Goal: Navigation & Orientation: Find specific page/section

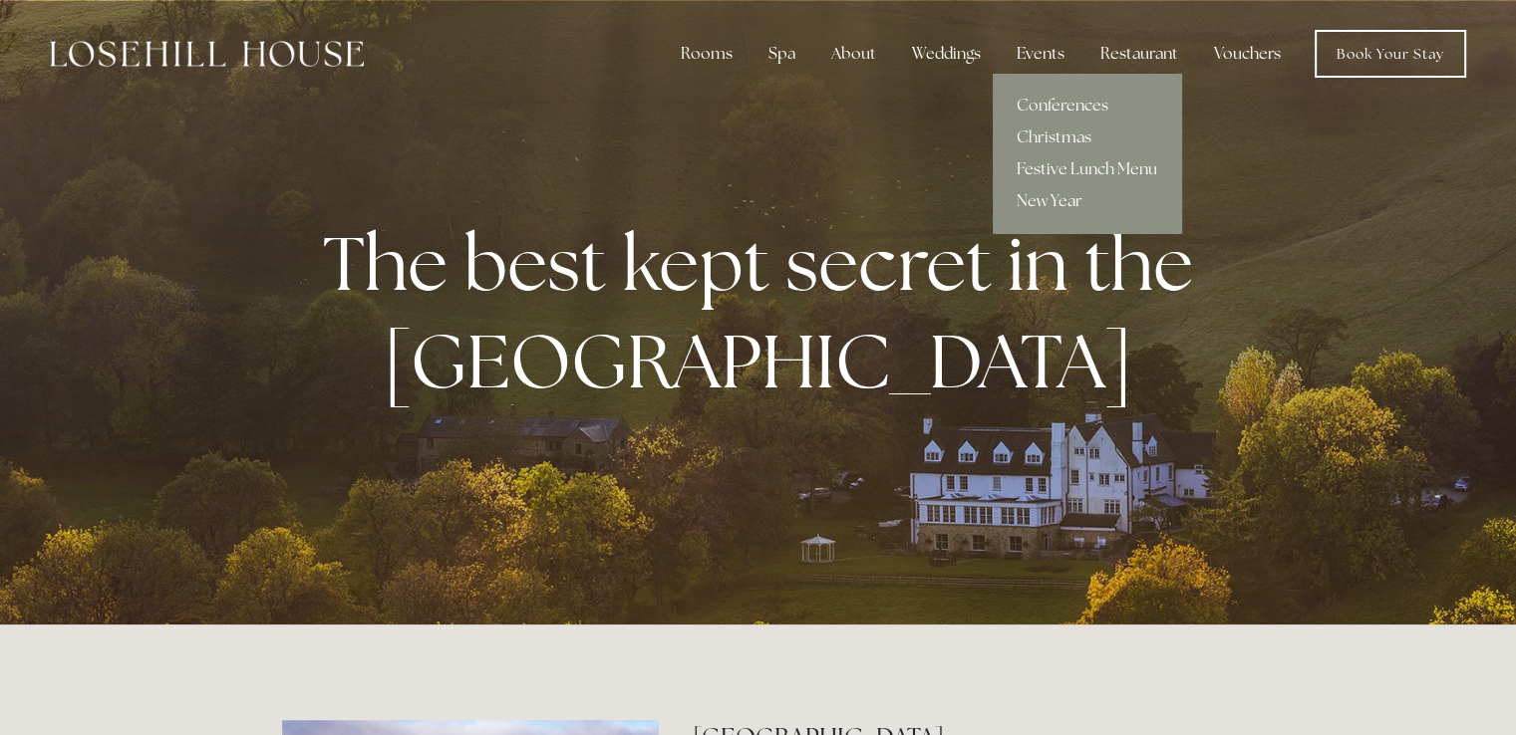
click at [1047, 58] on div "Events" at bounding box center [1041, 54] width 80 height 40
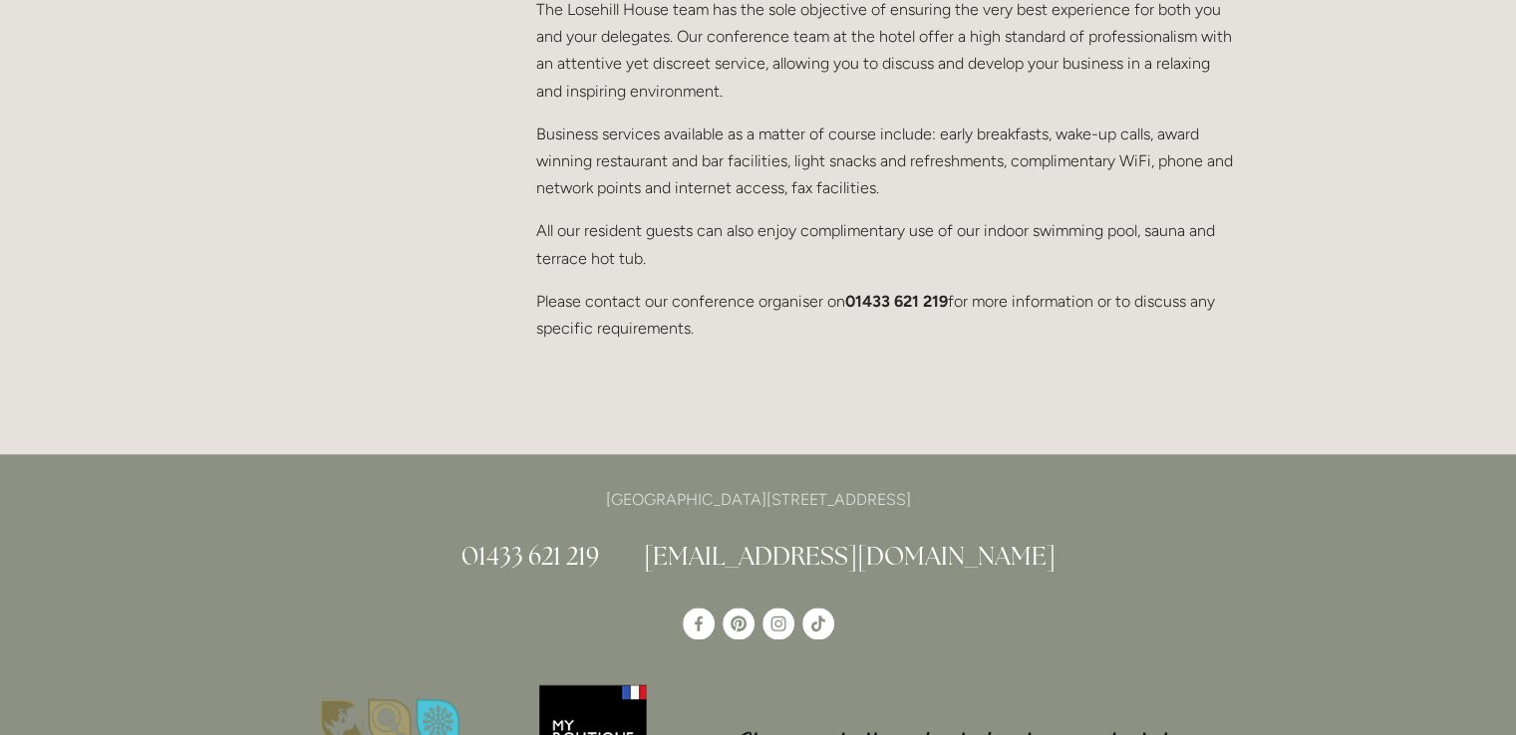
scroll to position [2093, 0]
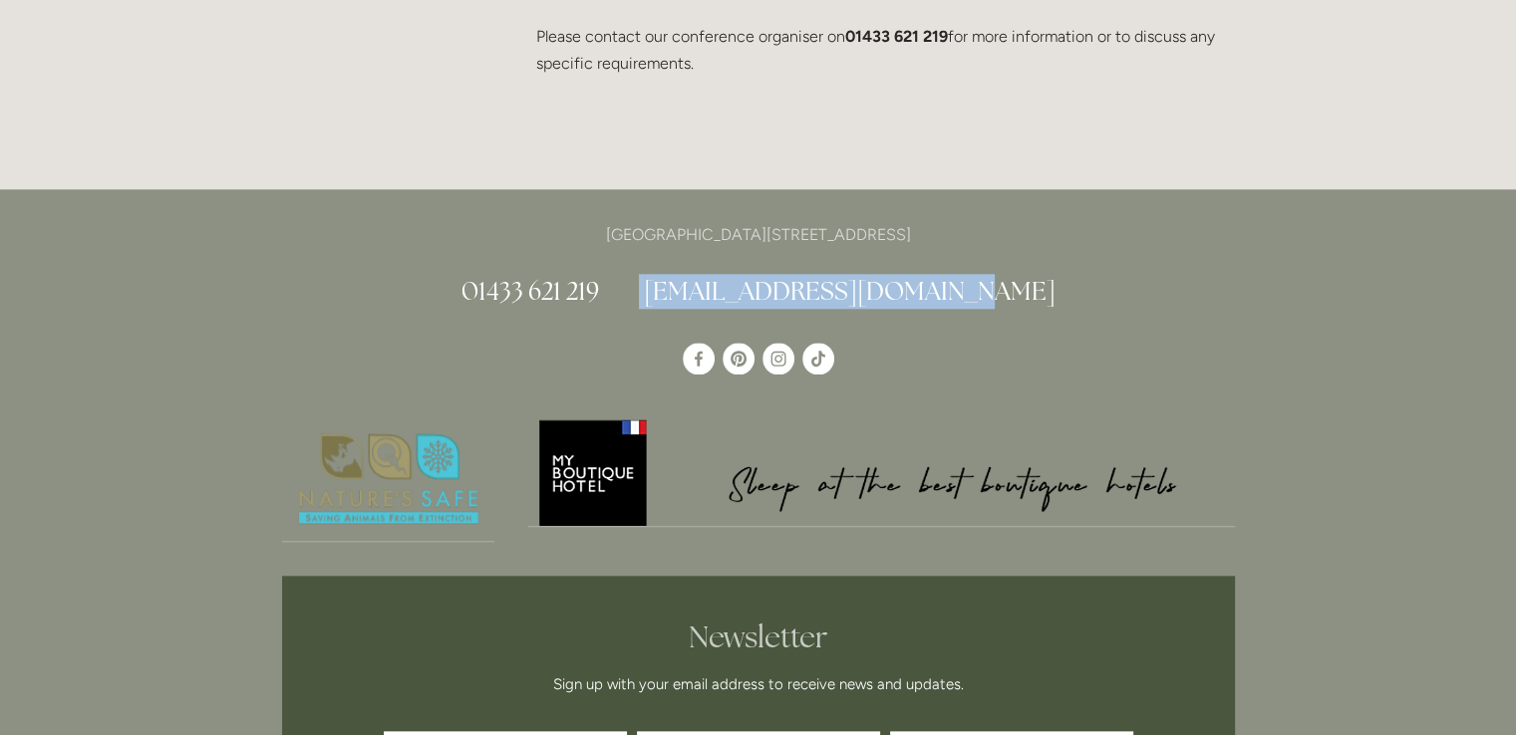
drag, startPoint x: 993, startPoint y: 242, endPoint x: 705, endPoint y: 244, distance: 288.0
click at [705, 274] on h2 "01433 621 219 info@losehillhouse.co.uk" at bounding box center [758, 291] width 953 height 35
copy h2 "[EMAIL_ADDRESS][DOMAIN_NAME]"
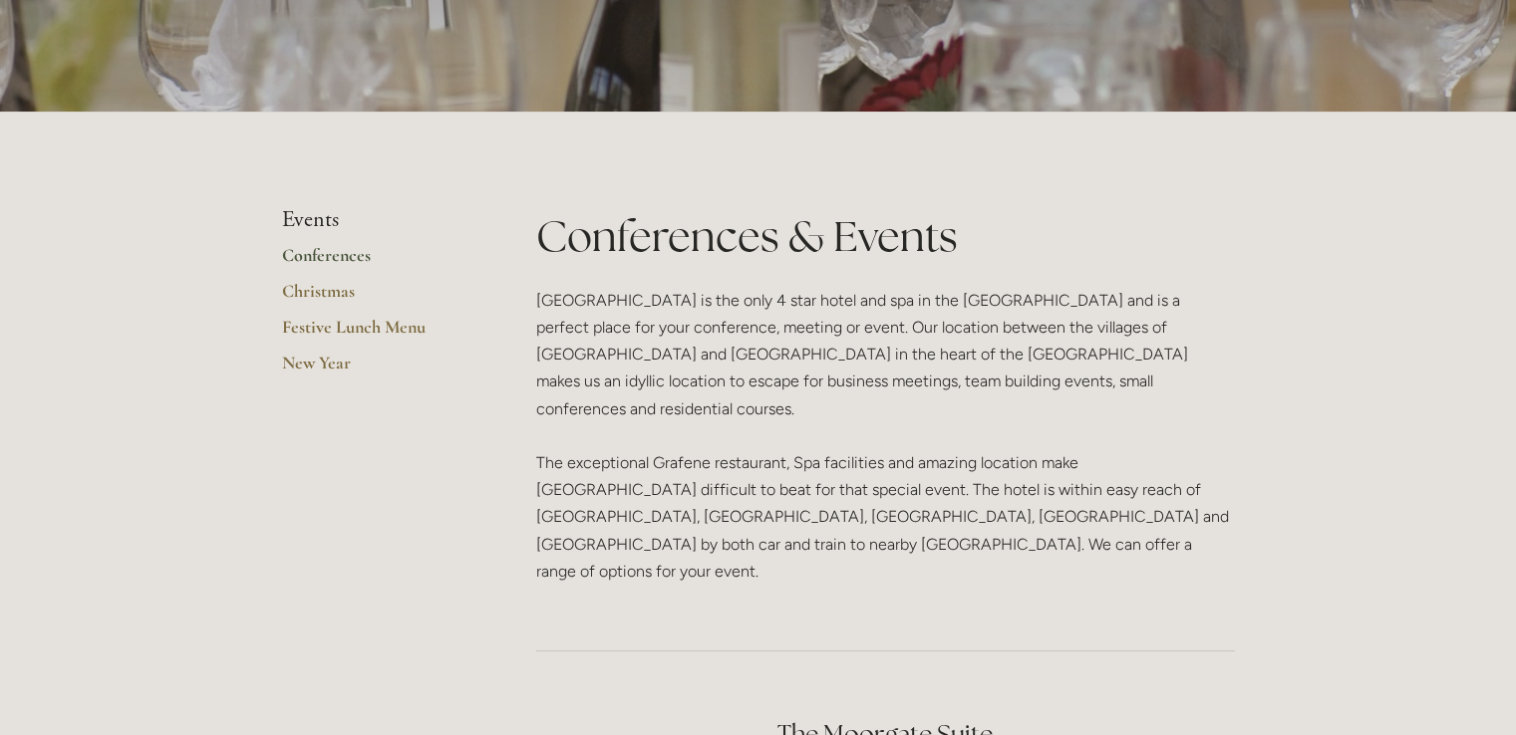
scroll to position [0, 0]
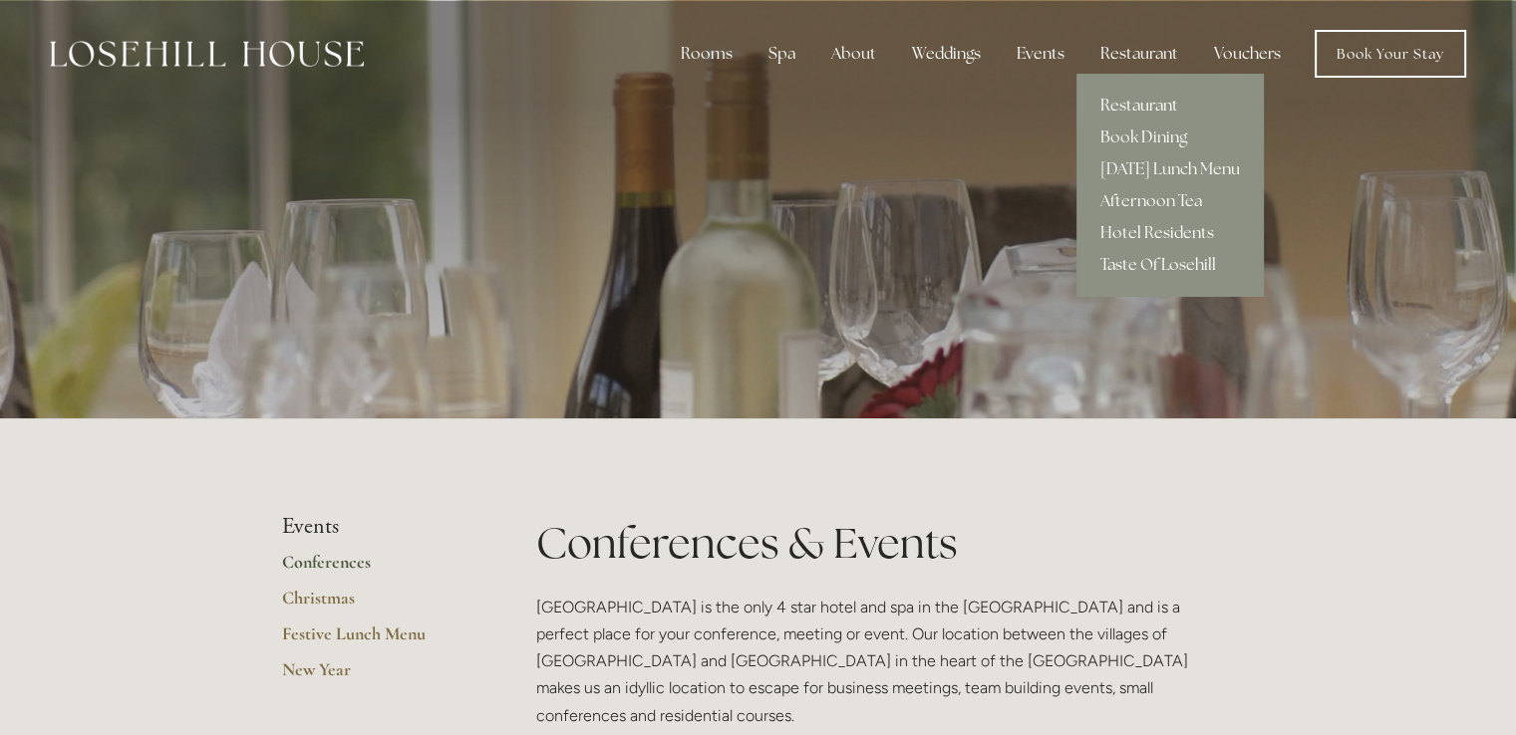
click at [1143, 105] on link "Restaurant" at bounding box center [1169, 106] width 187 height 32
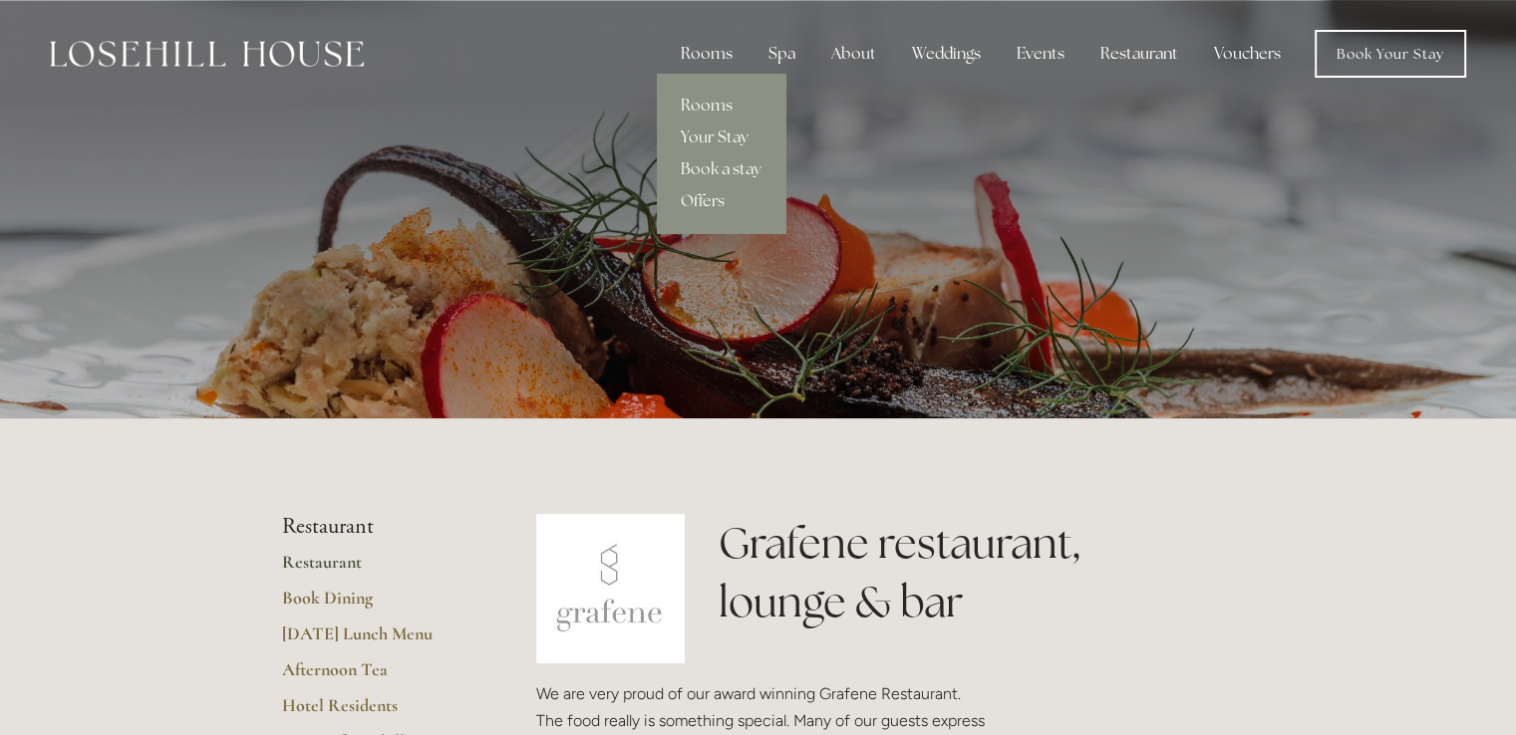
click at [718, 61] on div "Rooms" at bounding box center [707, 54] width 84 height 40
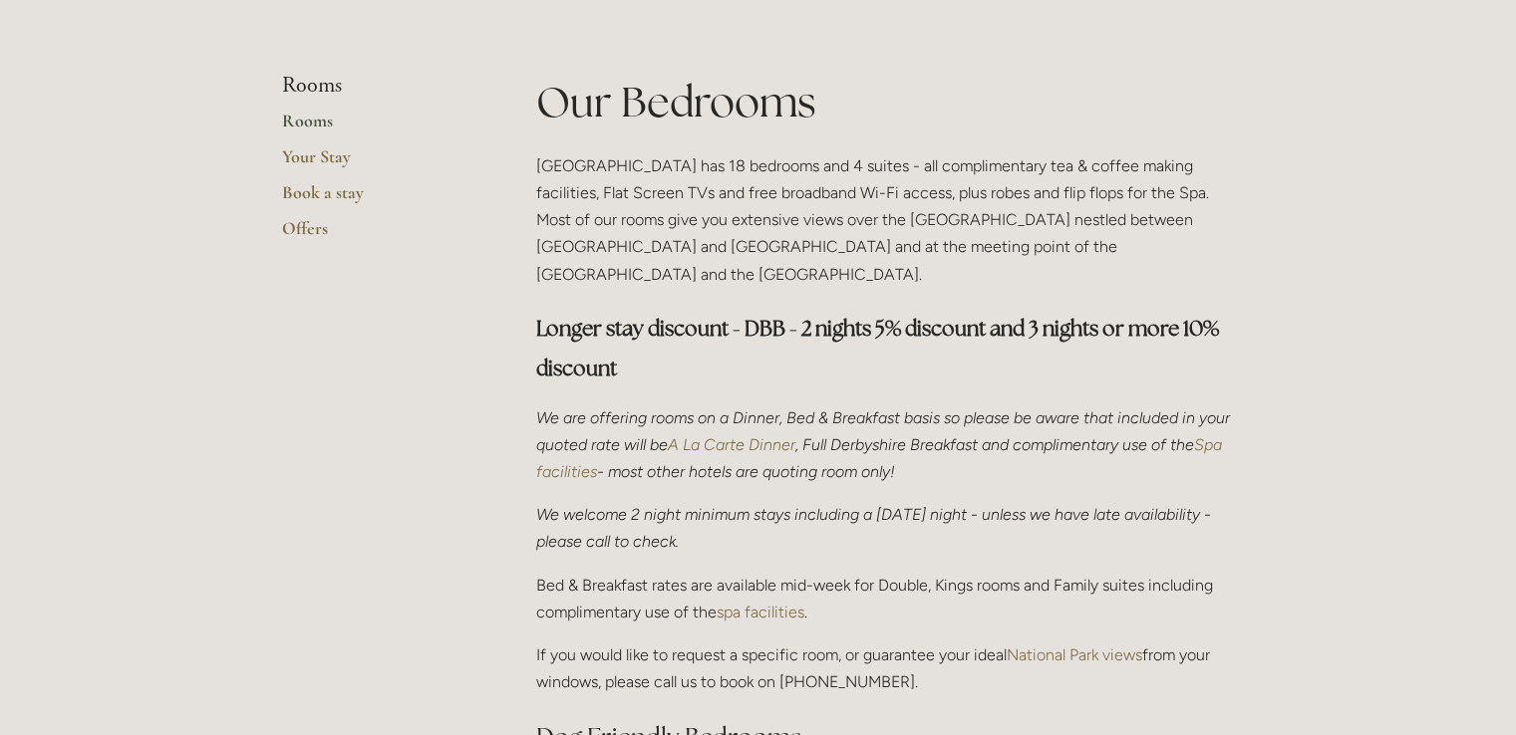
scroll to position [498, 0]
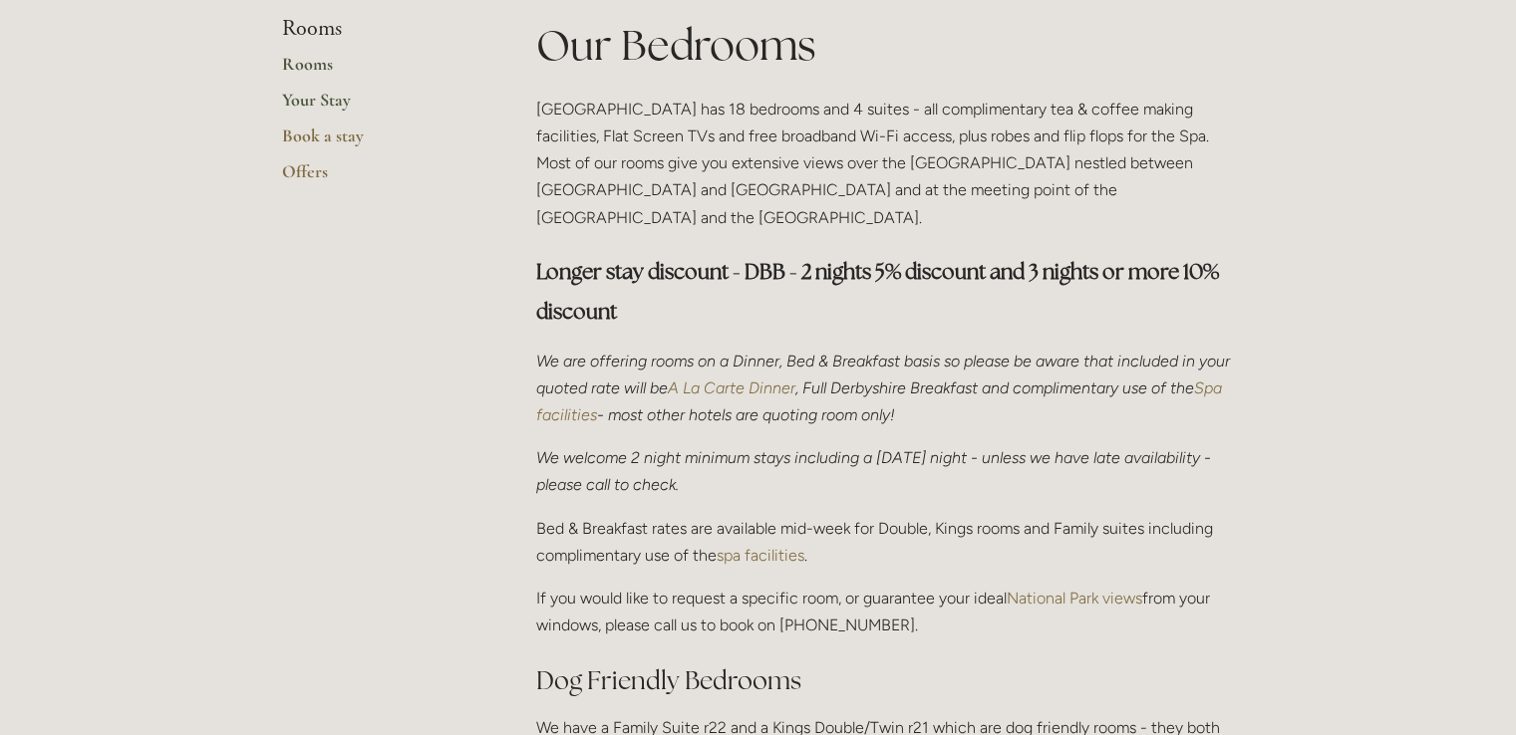
click at [314, 103] on link "Your Stay" at bounding box center [377, 107] width 190 height 36
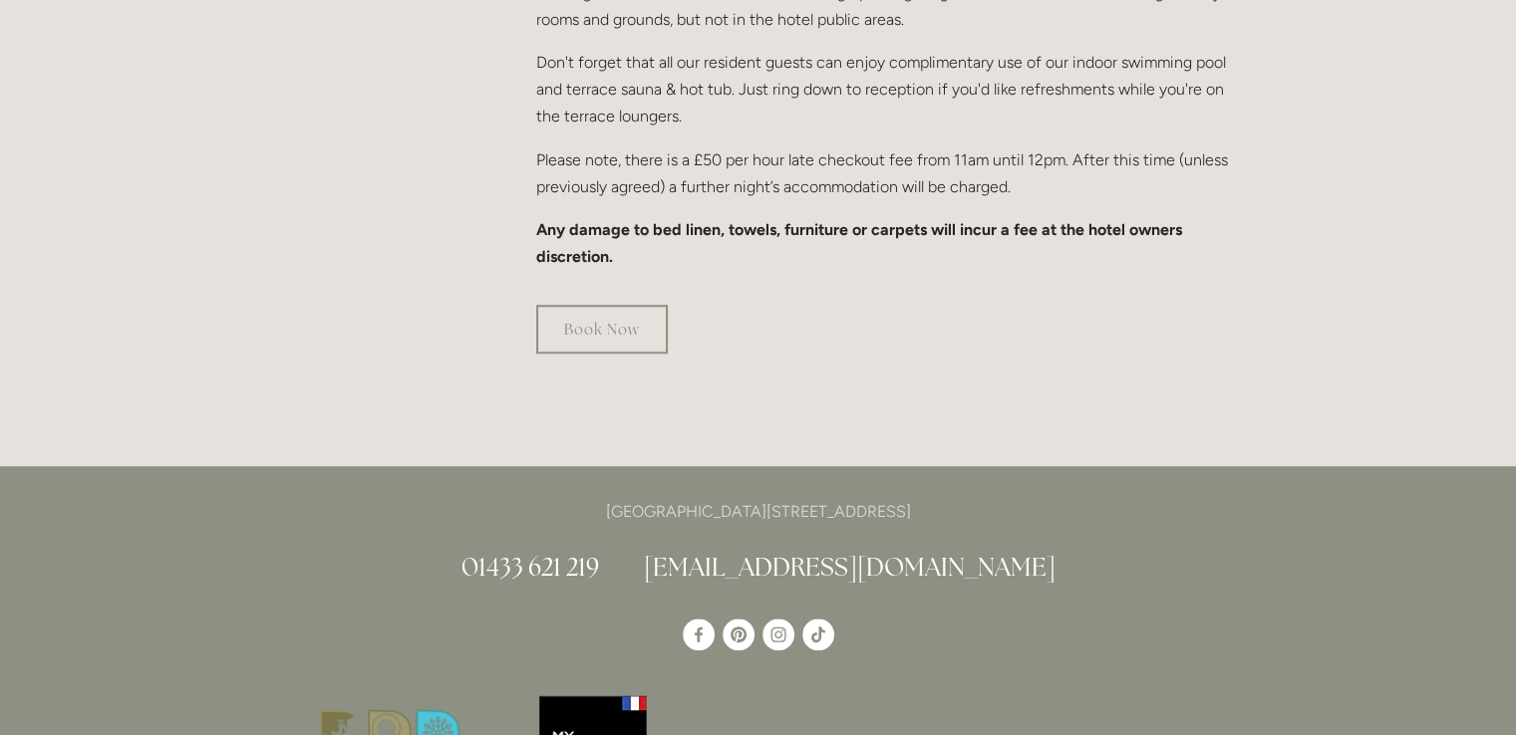
scroll to position [1495, 0]
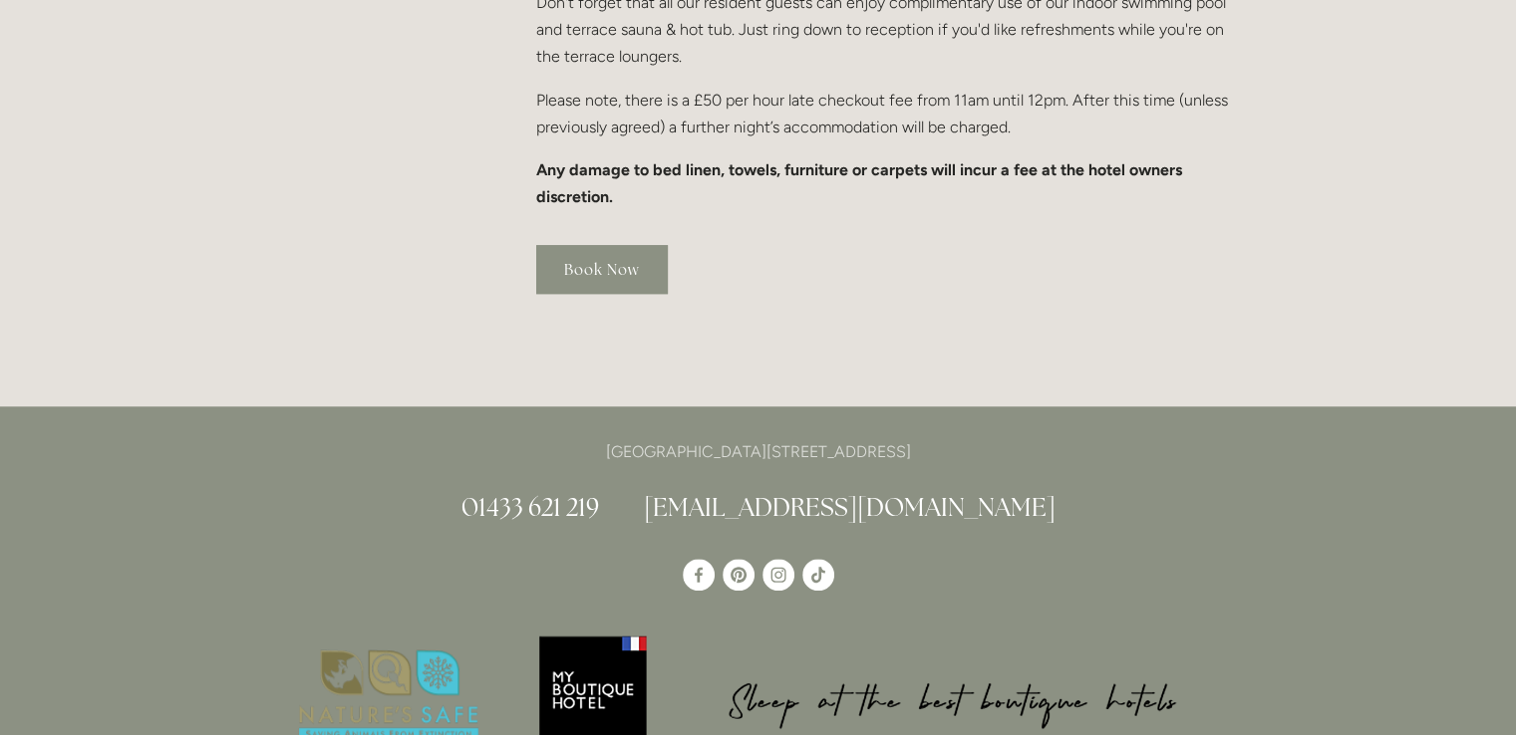
click at [606, 245] on link "Book Now" at bounding box center [602, 269] width 132 height 49
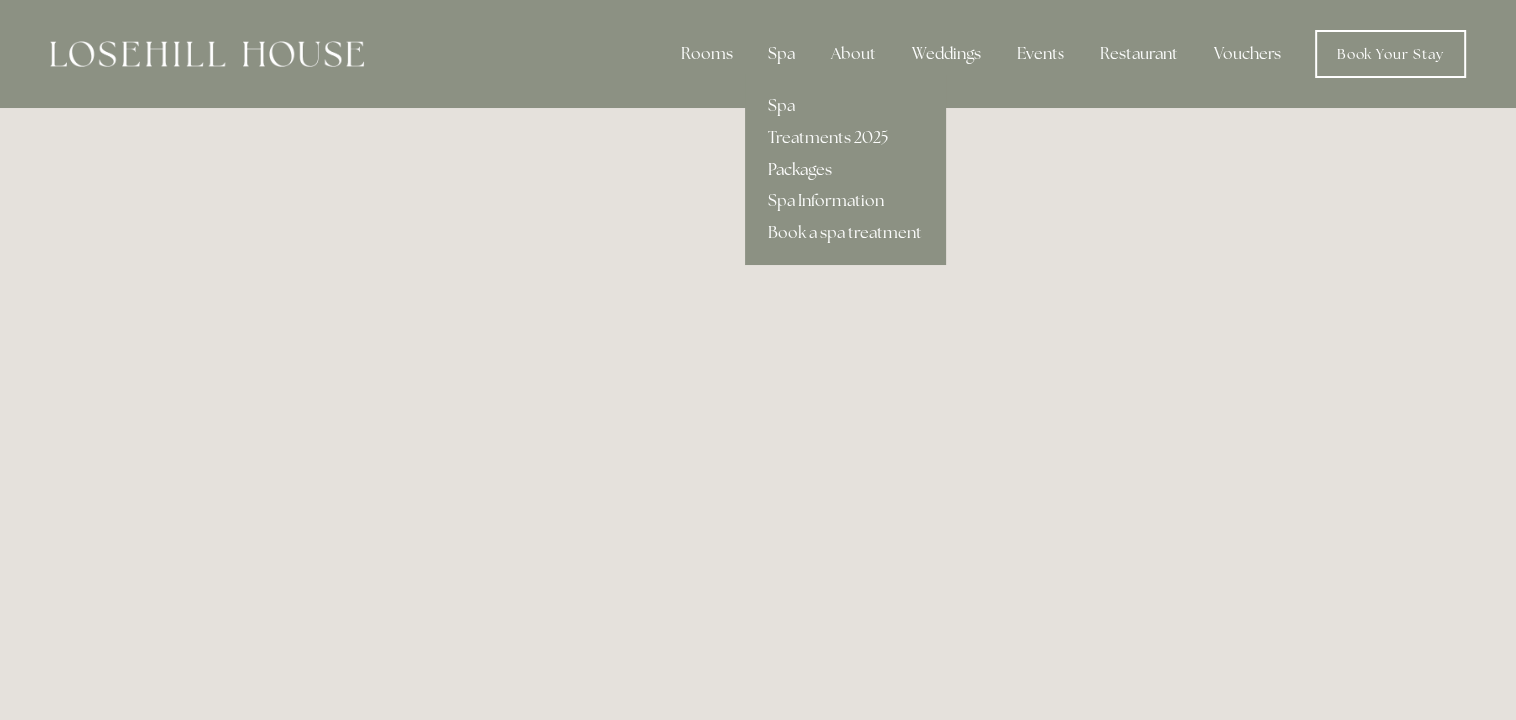
click at [804, 168] on link "Packages" at bounding box center [844, 169] width 201 height 32
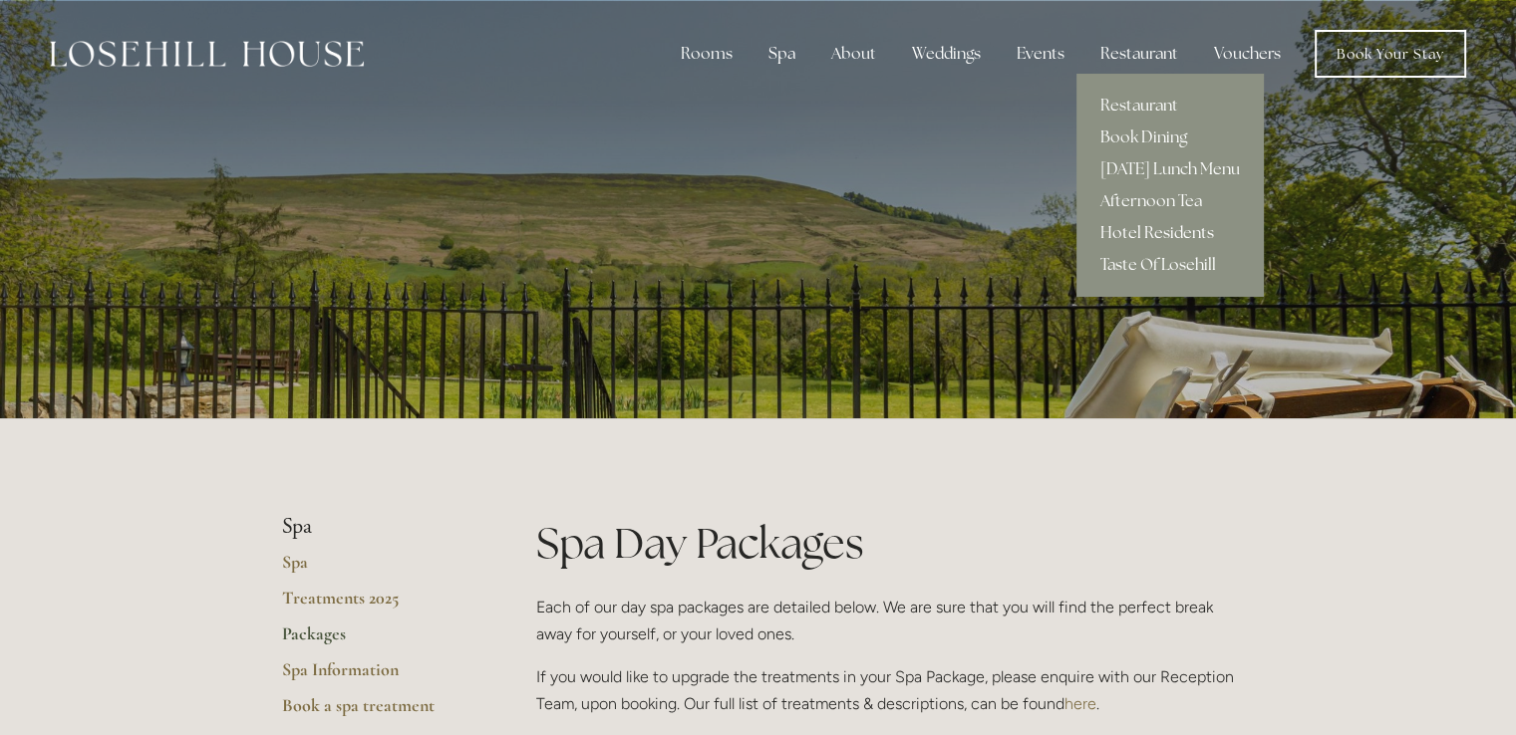
click at [1163, 233] on link "Hotel Residents" at bounding box center [1169, 233] width 187 height 32
